Goal: Information Seeking & Learning: Learn about a topic

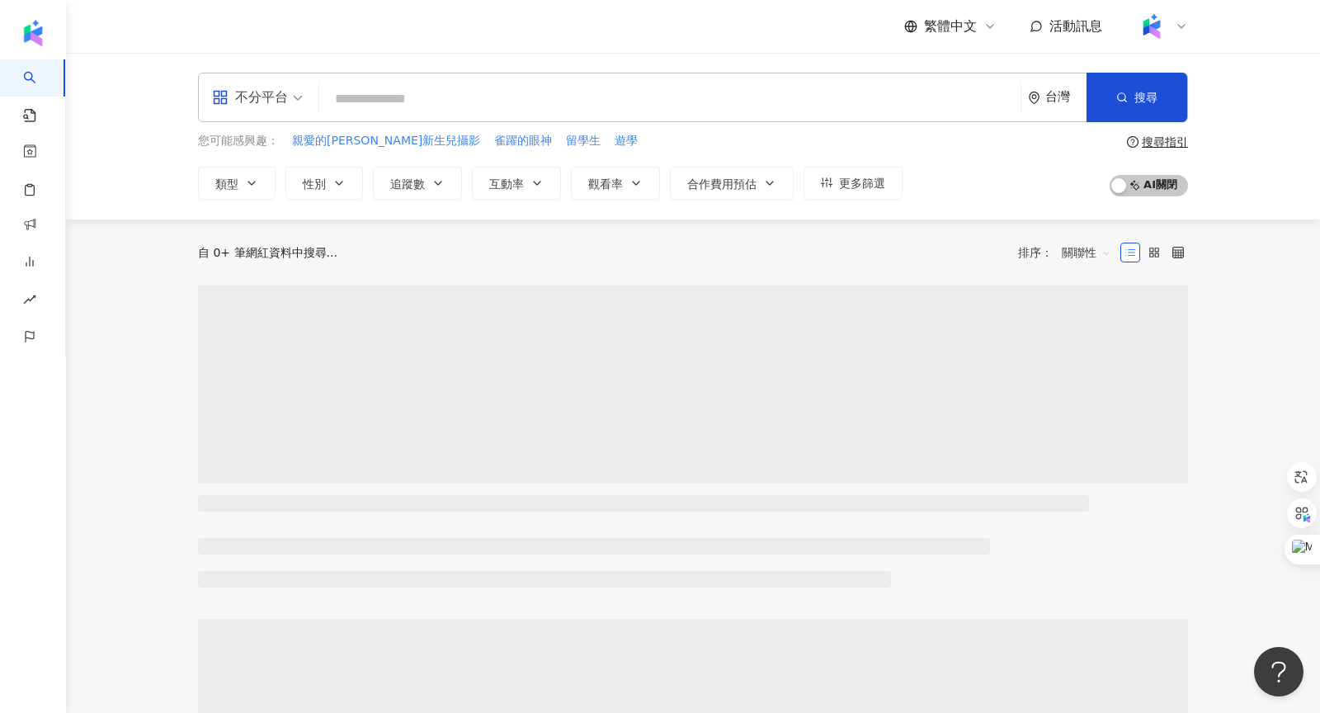
click at [371, 110] on input "search" at bounding box center [670, 98] width 688 height 31
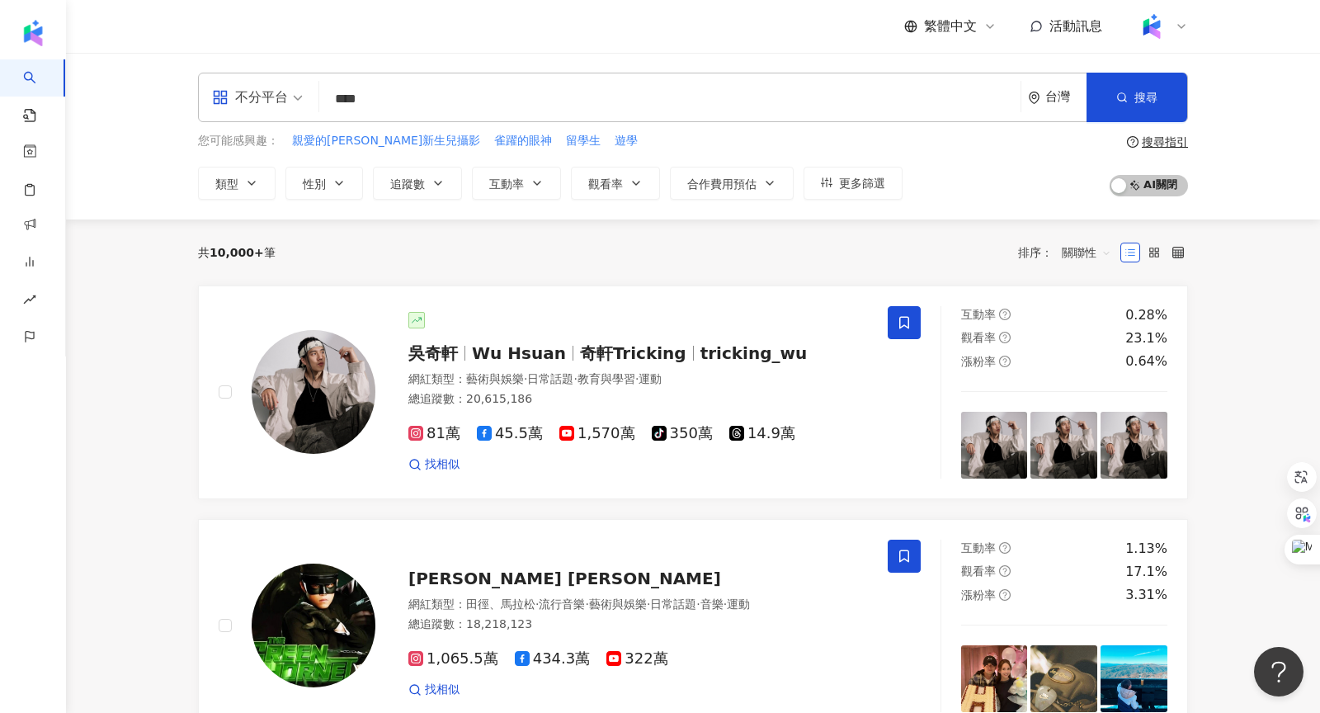
type input "****"
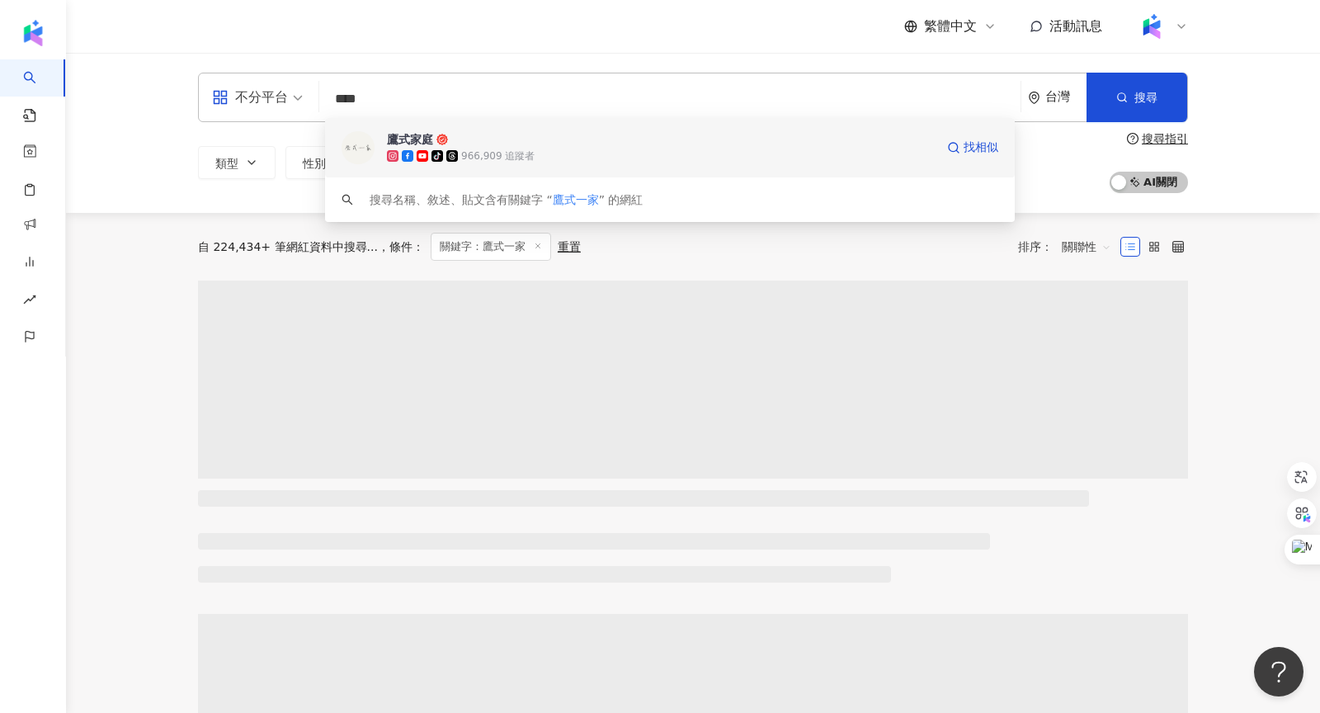
click at [571, 141] on span "鷹式家庭" at bounding box center [661, 139] width 548 height 17
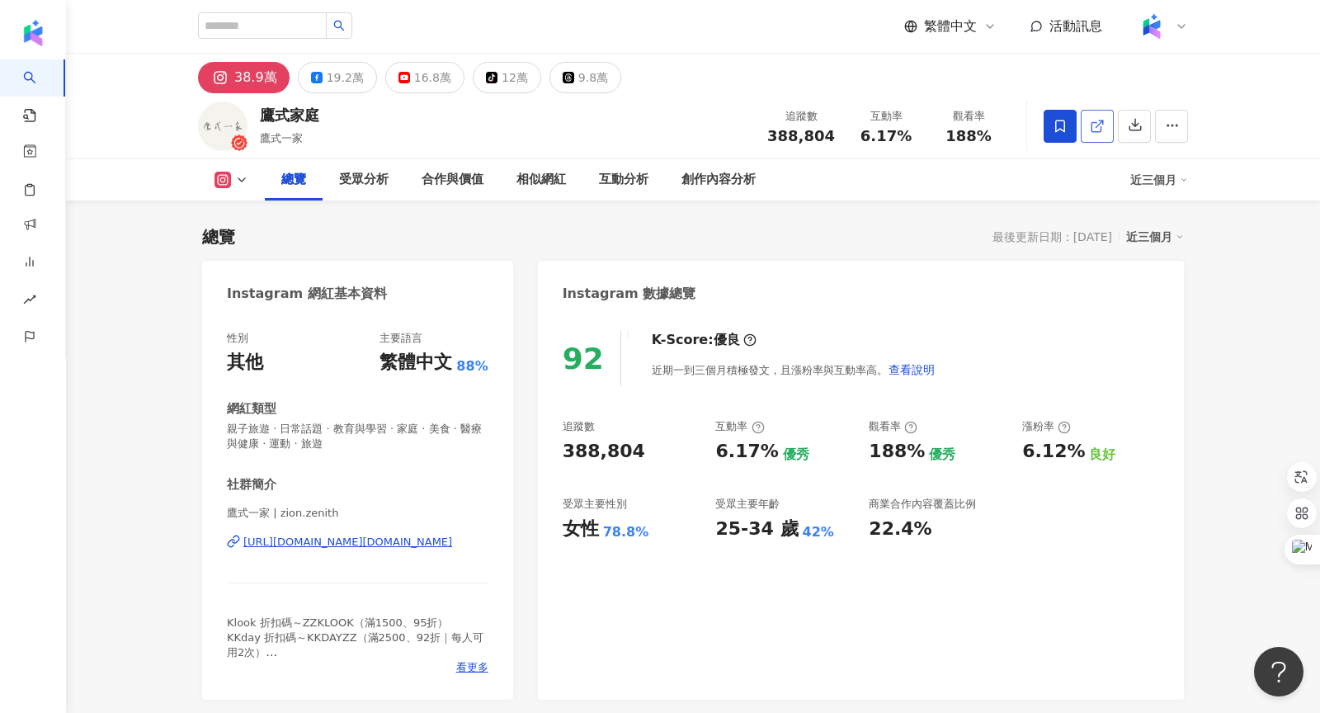
click at [1094, 131] on icon at bounding box center [1096, 126] width 9 height 9
